Goal: Transaction & Acquisition: Purchase product/service

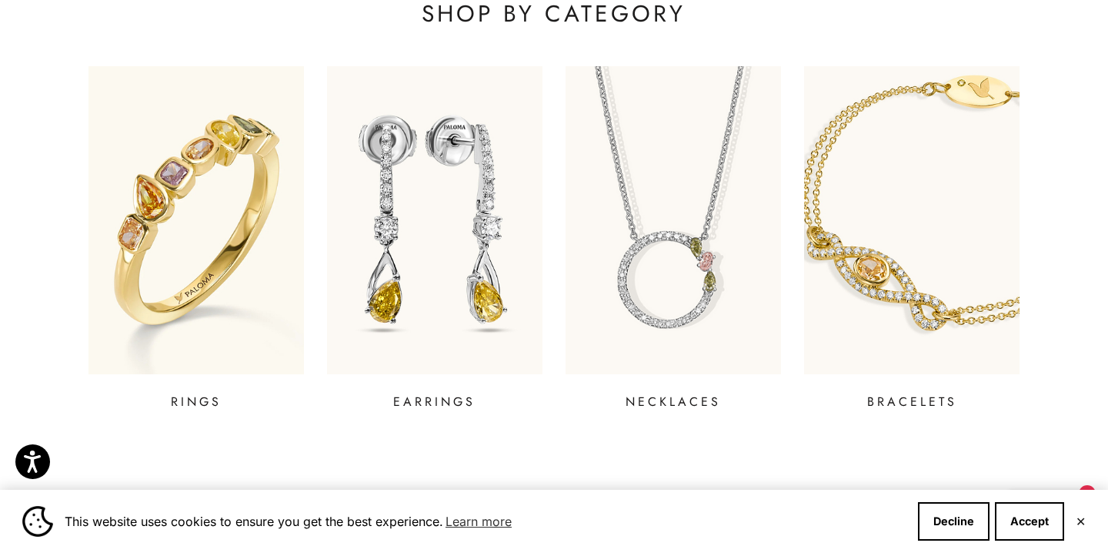
scroll to position [581, 0]
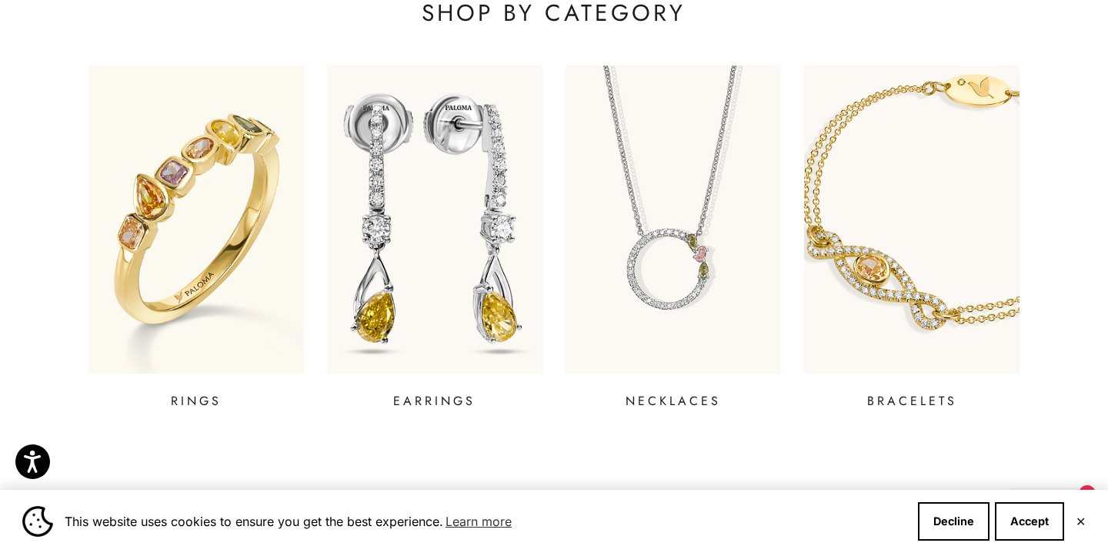
click at [449, 402] on p "EARRINGS" at bounding box center [434, 401] width 82 height 18
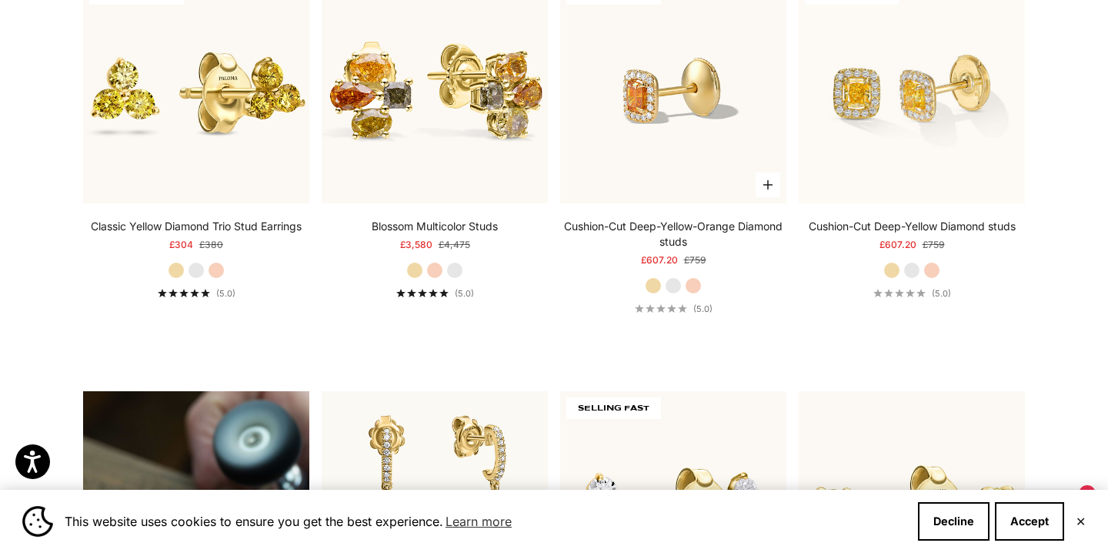
scroll to position [897, 0]
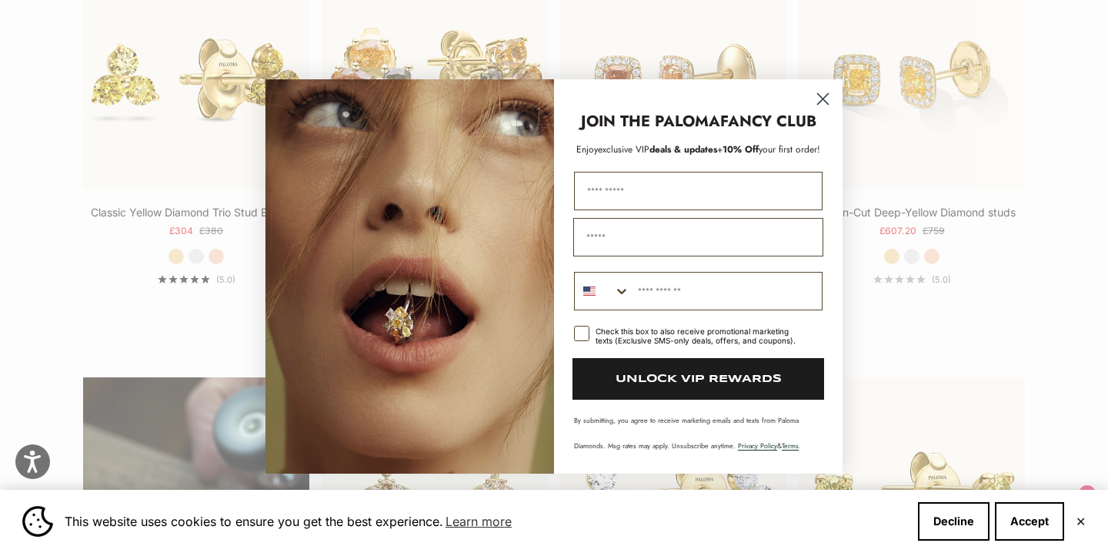
click at [823, 98] on icon "Close dialog" at bounding box center [823, 99] width 11 height 11
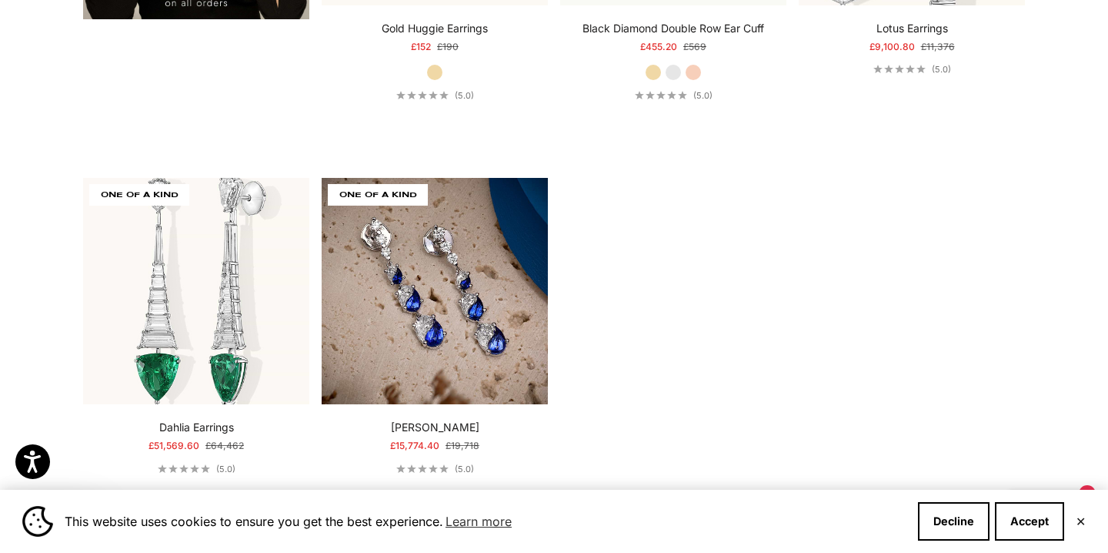
scroll to position [3096, 0]
